Goal: Find specific page/section: Find specific page/section

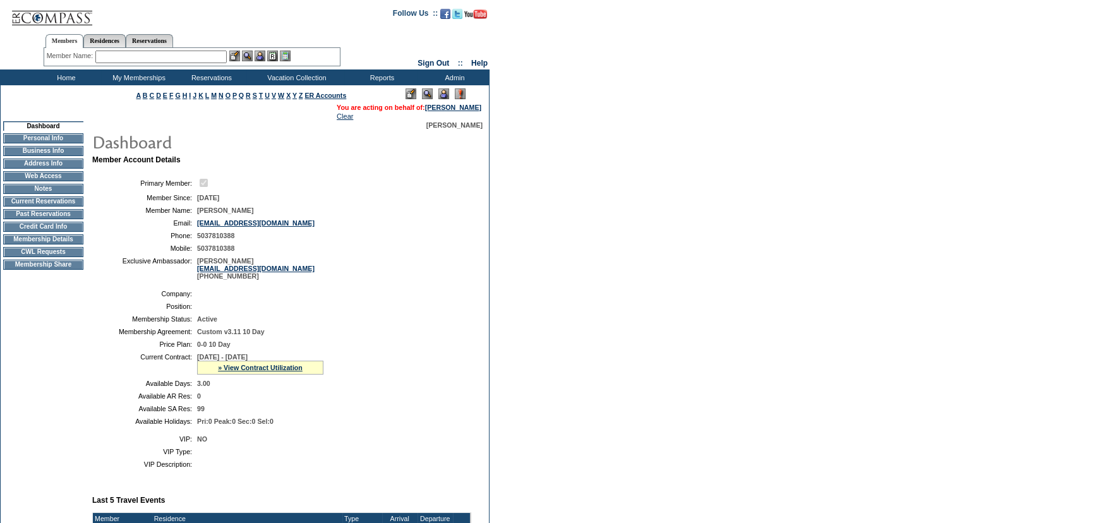
click at [45, 219] on td "Past Reservations" at bounding box center [43, 214] width 80 height 10
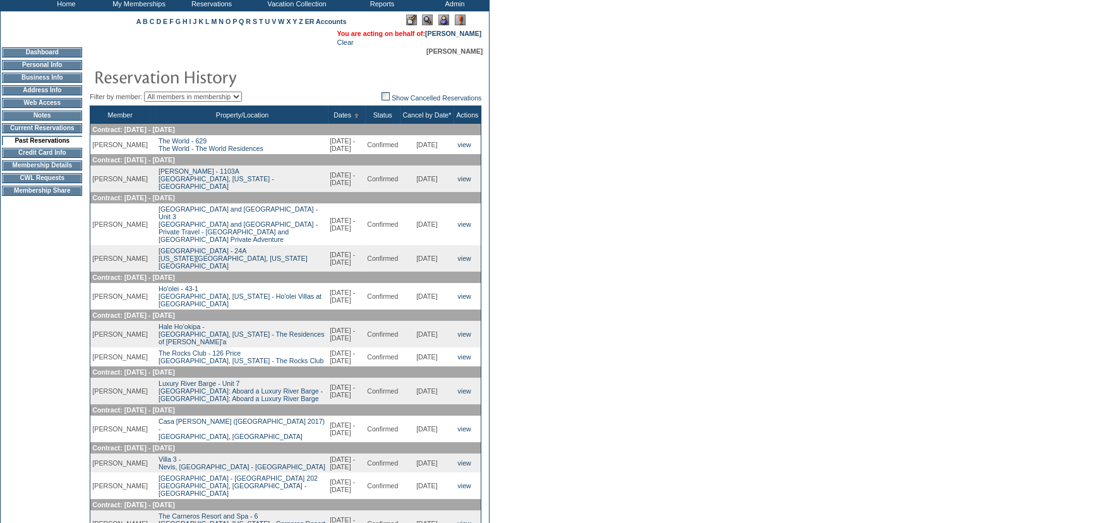
scroll to position [57, 0]
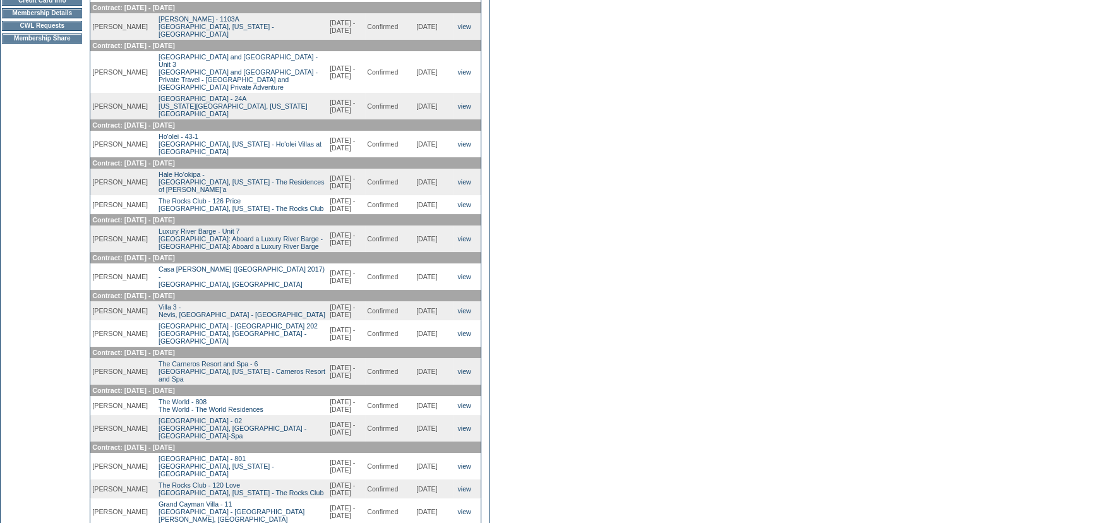
scroll to position [172, 0]
